Goal: Information Seeking & Learning: Find specific page/section

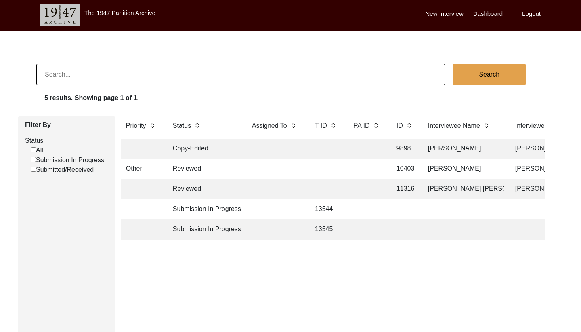
click at [325, 208] on td "13544" at bounding box center [326, 209] width 32 height 20
click at [31, 151] on input "All" at bounding box center [33, 149] width 5 height 5
click at [32, 150] on input "All" at bounding box center [33, 149] width 5 height 5
checkbox input "false"
click at [144, 207] on td at bounding box center [141, 209] width 40 height 20
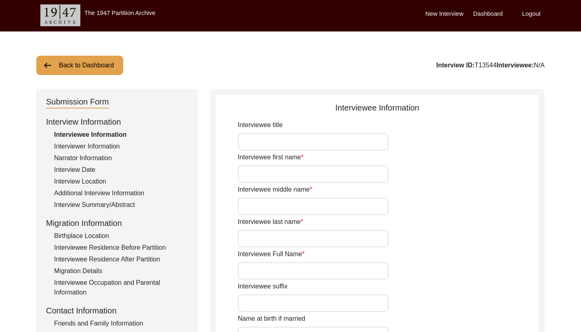
click at [71, 64] on button "Back to Dashboard" at bounding box center [79, 65] width 87 height 19
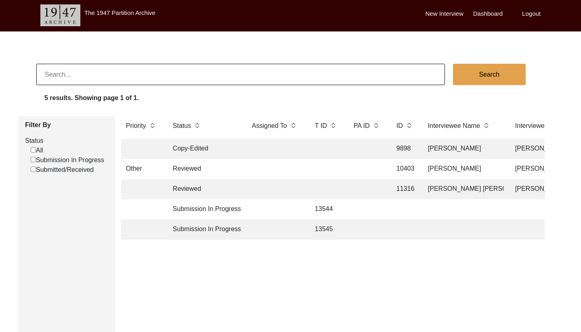
click at [205, 213] on td "Submission In Progress" at bounding box center [204, 209] width 73 height 20
click at [136, 170] on td "Other" at bounding box center [141, 169] width 40 height 20
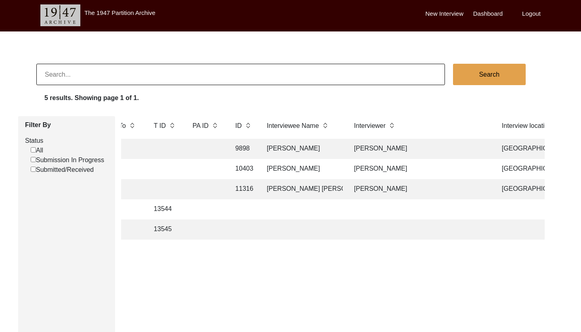
scroll to position [0, 176]
